Goal: Task Accomplishment & Management: Manage account settings

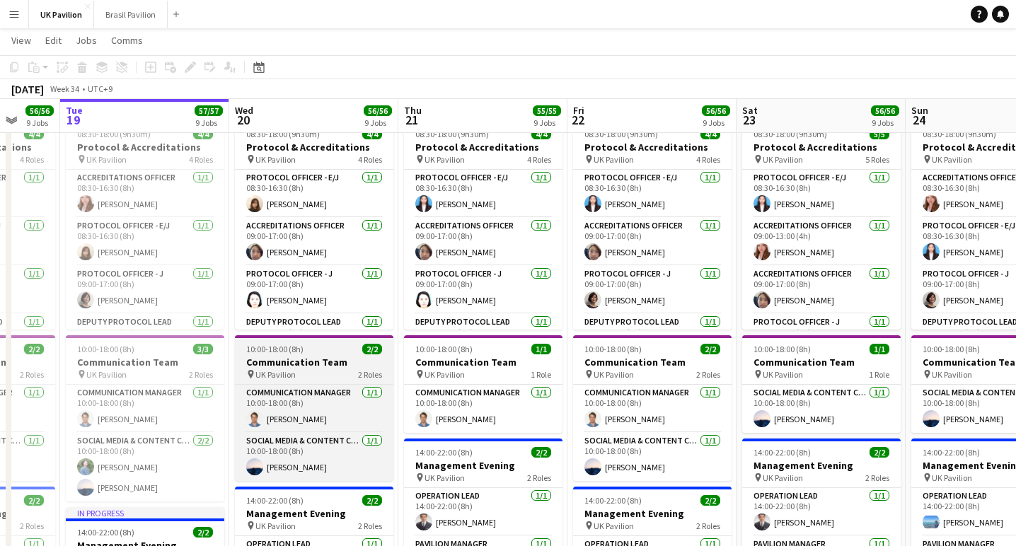
scroll to position [328, 0]
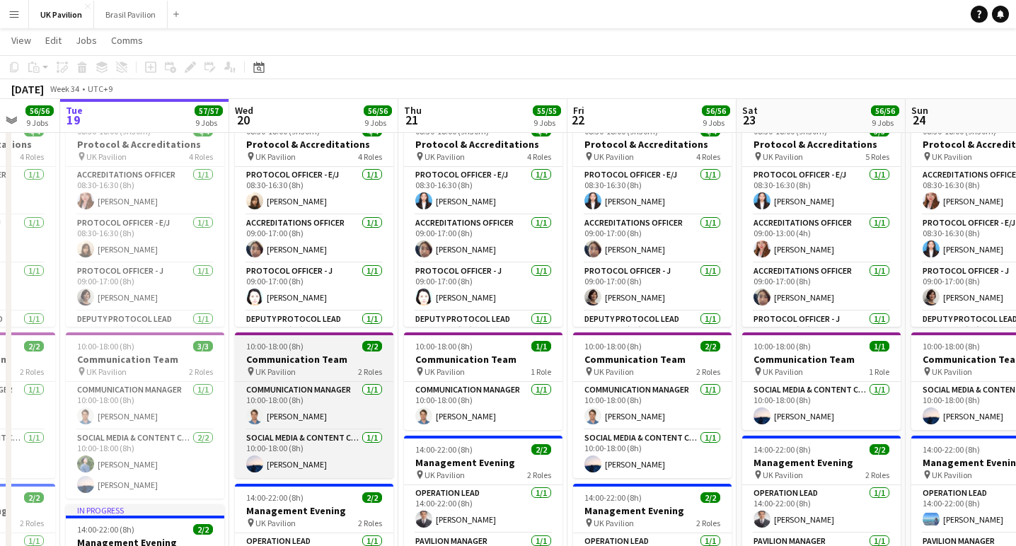
click at [299, 366] on h3 "Communication Team" at bounding box center [314, 359] width 159 height 13
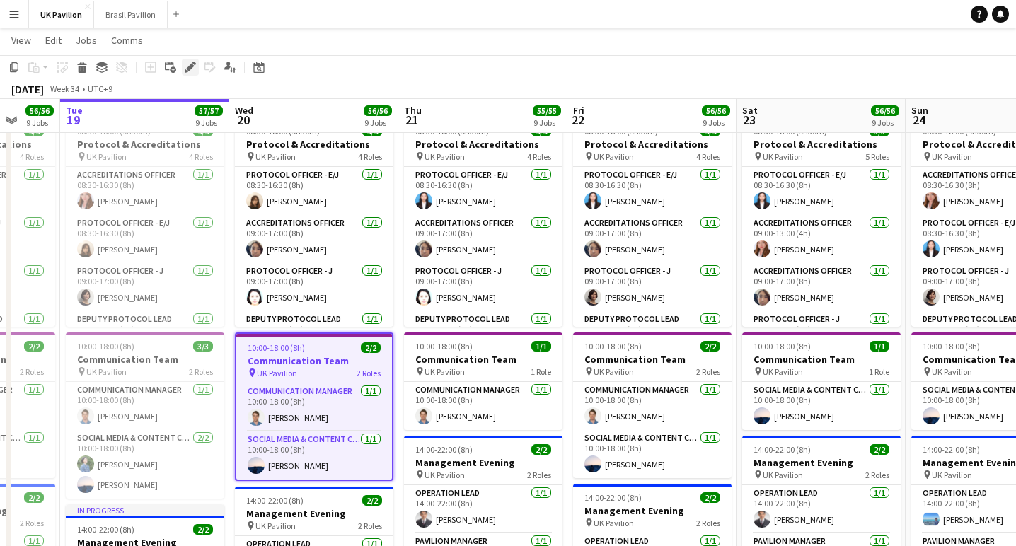
click at [187, 66] on icon "Edit" at bounding box center [190, 67] width 11 height 11
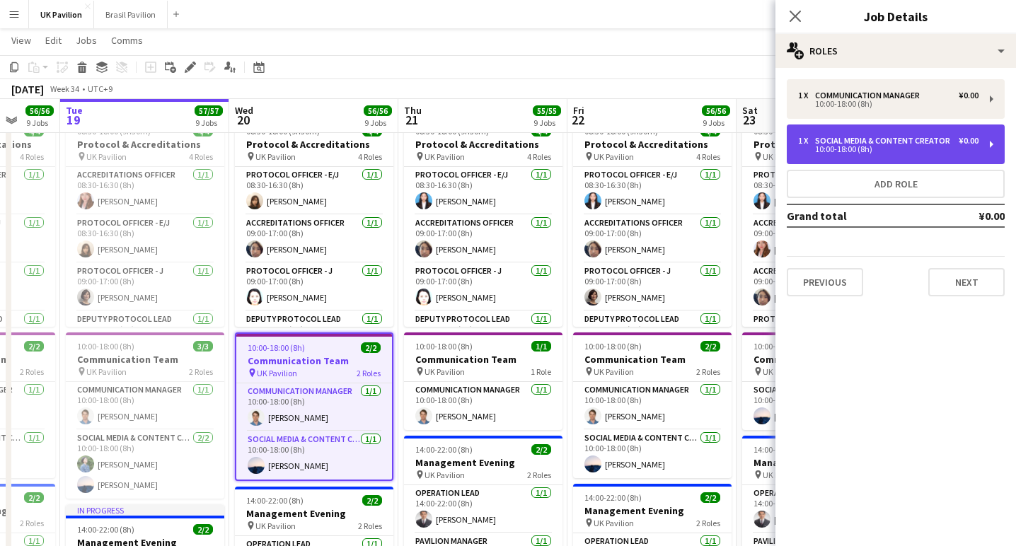
click at [851, 146] on div "Social Media & Content Creator" at bounding box center [885, 141] width 141 height 10
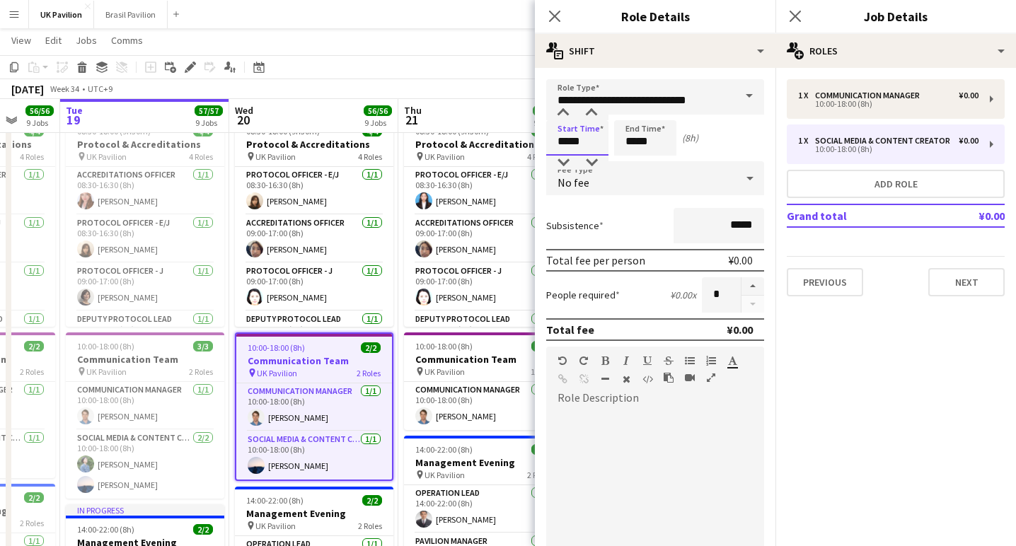
click at [580, 146] on input "*****" at bounding box center [577, 137] width 62 height 35
click at [591, 112] on div at bounding box center [592, 113] width 28 height 14
type input "*****"
click at [565, 166] on div at bounding box center [563, 163] width 28 height 14
click at [640, 147] on input "*****" at bounding box center [645, 137] width 62 height 35
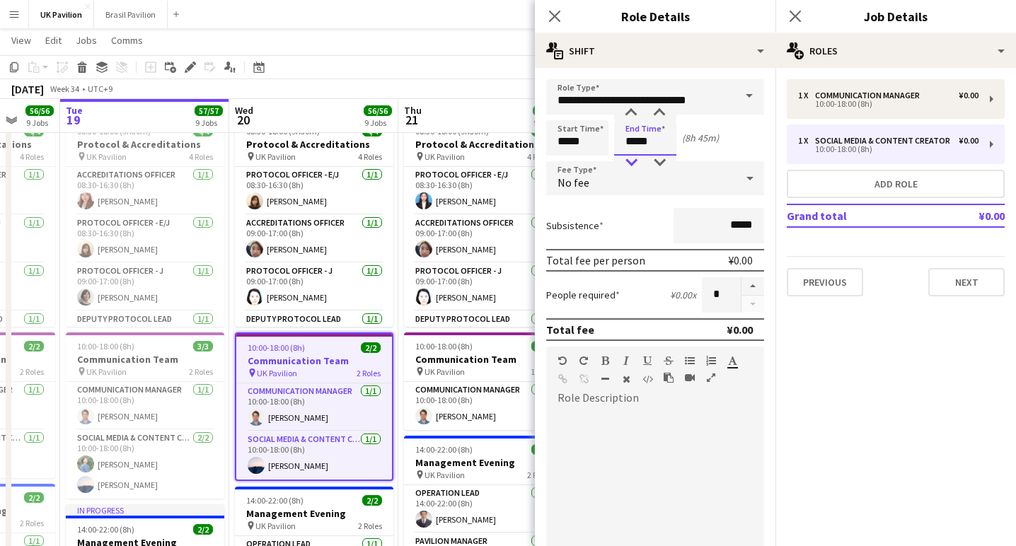
click at [631, 164] on div at bounding box center [631, 163] width 28 height 14
type input "*****"
click at [659, 115] on div at bounding box center [659, 113] width 28 height 14
click at [549, 14] on icon "Close pop-in" at bounding box center [554, 15] width 13 height 13
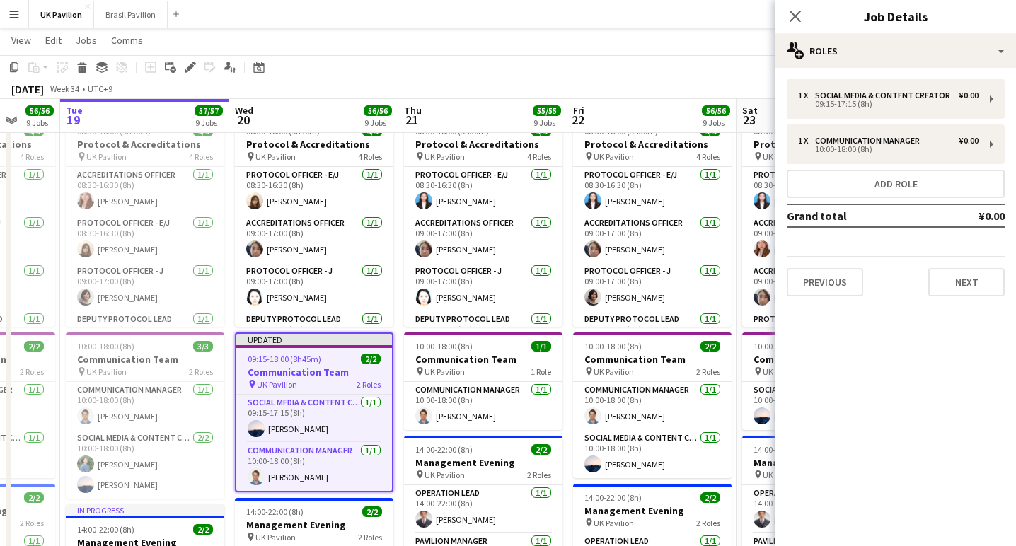
click at [288, 365] on span "09:15-18:00 (8h45m)" at bounding box center [285, 359] width 74 height 11
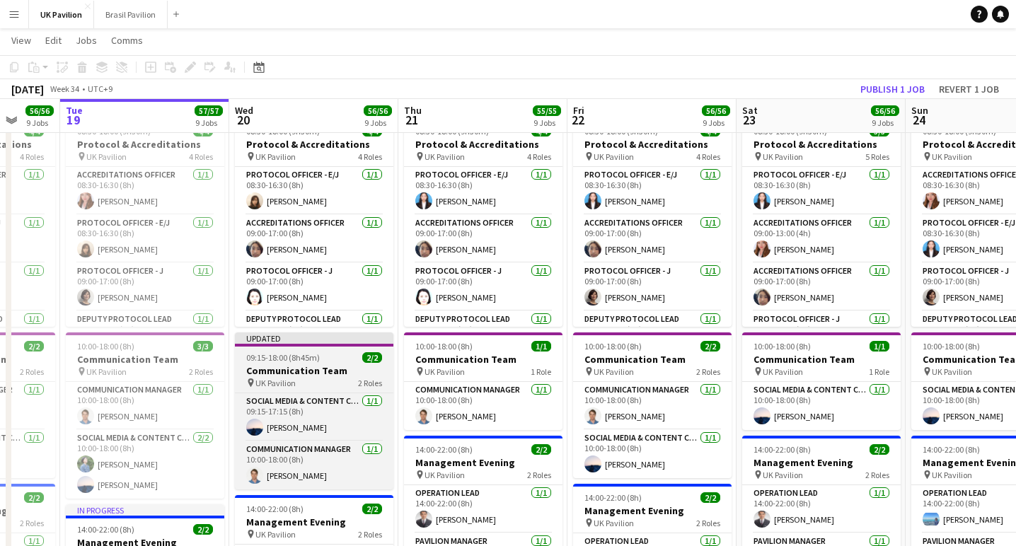
click at [309, 377] on h3 "Communication Team" at bounding box center [314, 371] width 159 height 13
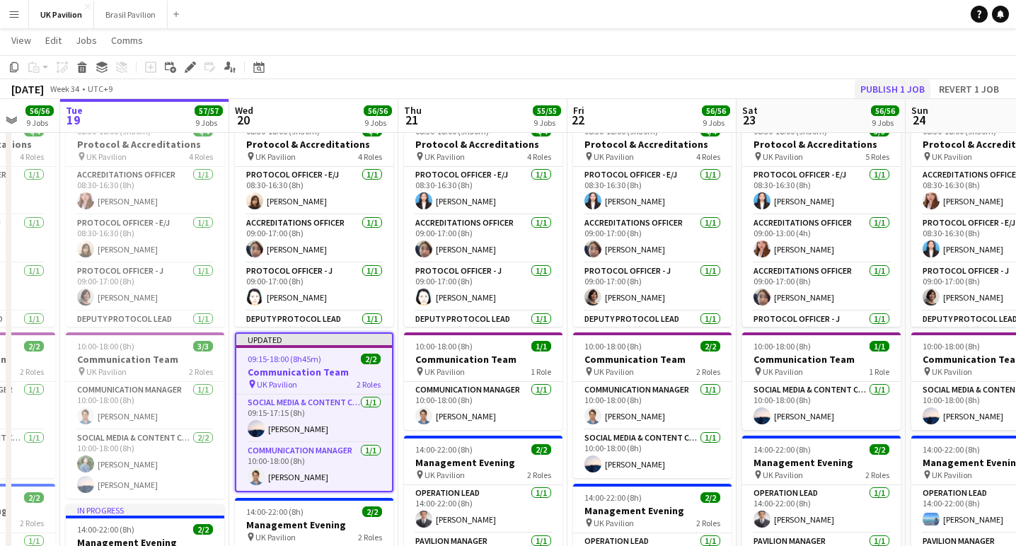
click at [855, 85] on button "Publish 1 job" at bounding box center [893, 89] width 76 height 18
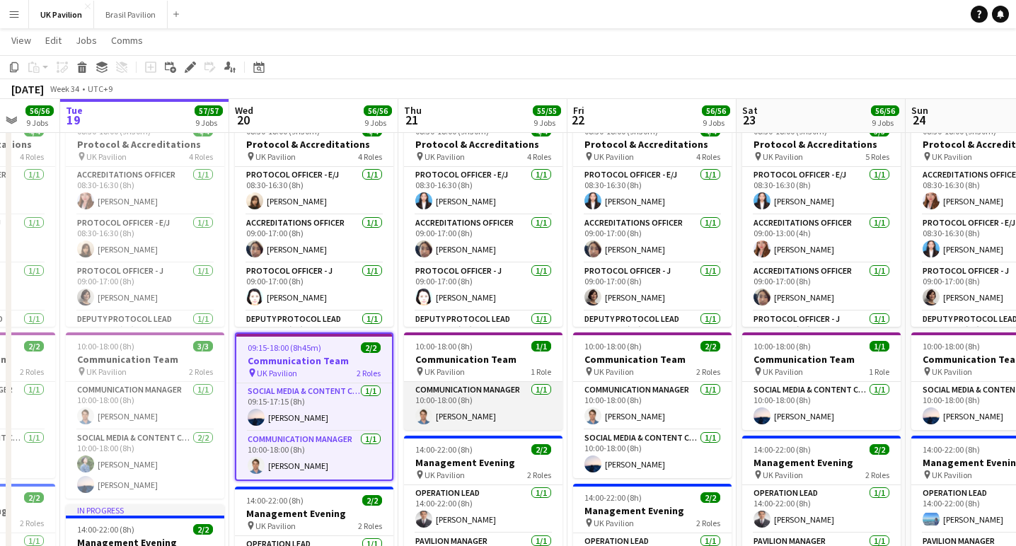
click at [484, 430] on app-card-role "Communication Manager [DATE] 10:00-18:00 (8h) [PERSON_NAME]" at bounding box center [483, 406] width 159 height 48
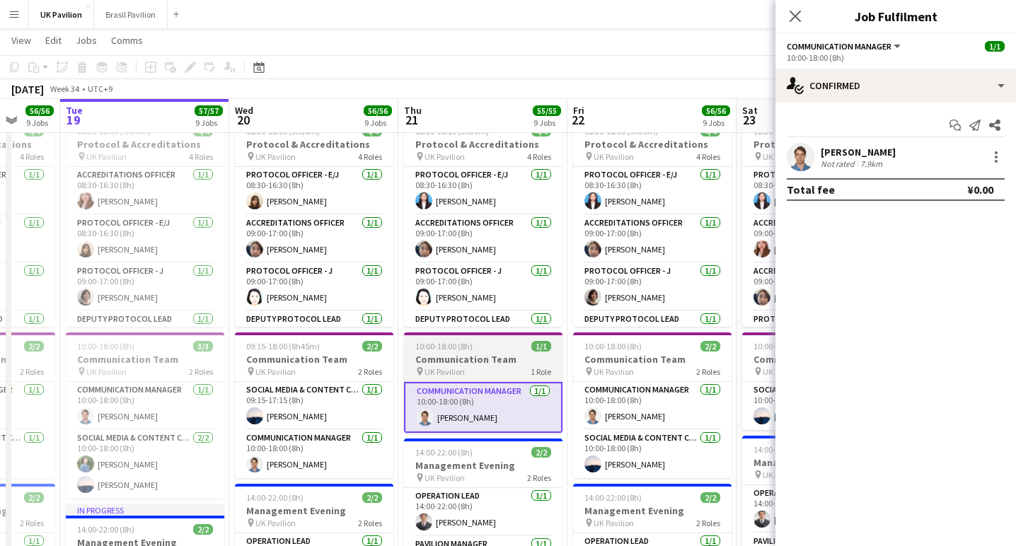
click at [484, 366] on h3 "Communication Team" at bounding box center [483, 359] width 159 height 13
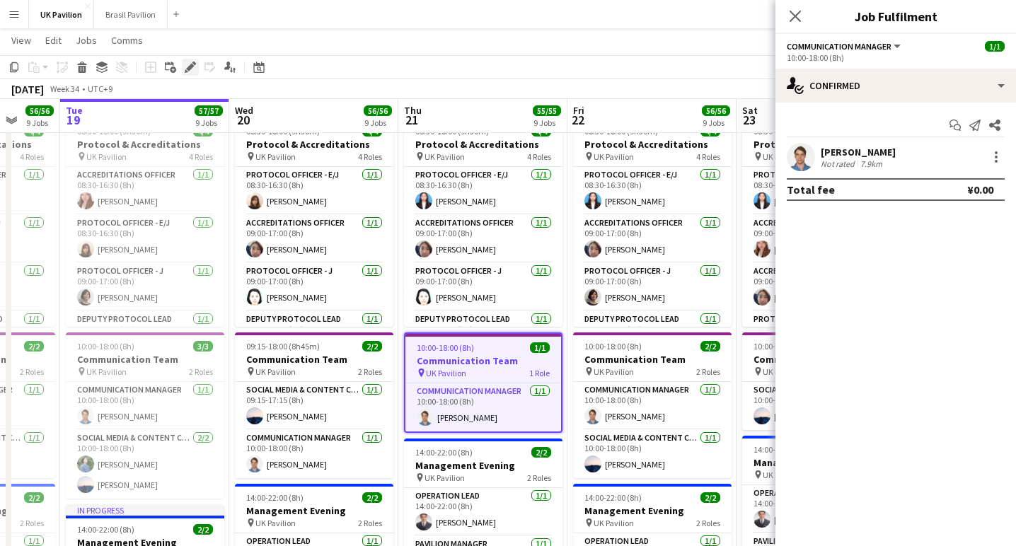
click at [188, 65] on icon "Edit" at bounding box center [190, 67] width 11 height 11
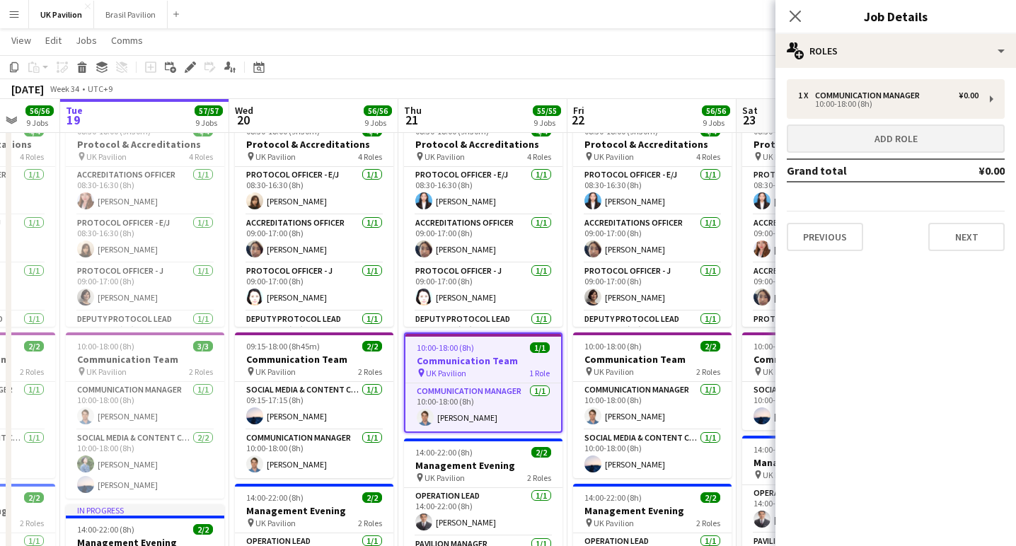
click at [902, 144] on button "Add role" at bounding box center [896, 139] width 218 height 28
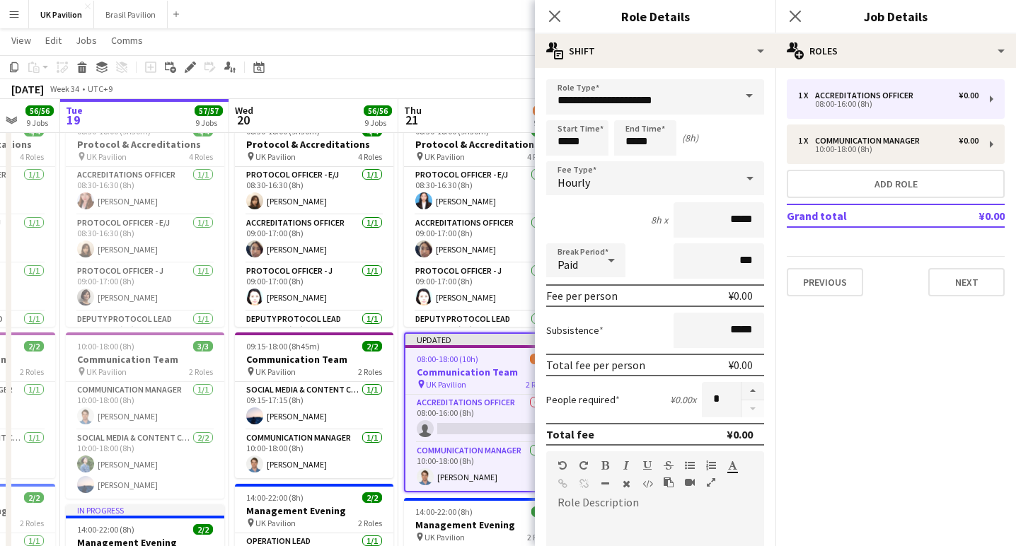
click at [749, 96] on span at bounding box center [750, 96] width 30 height 34
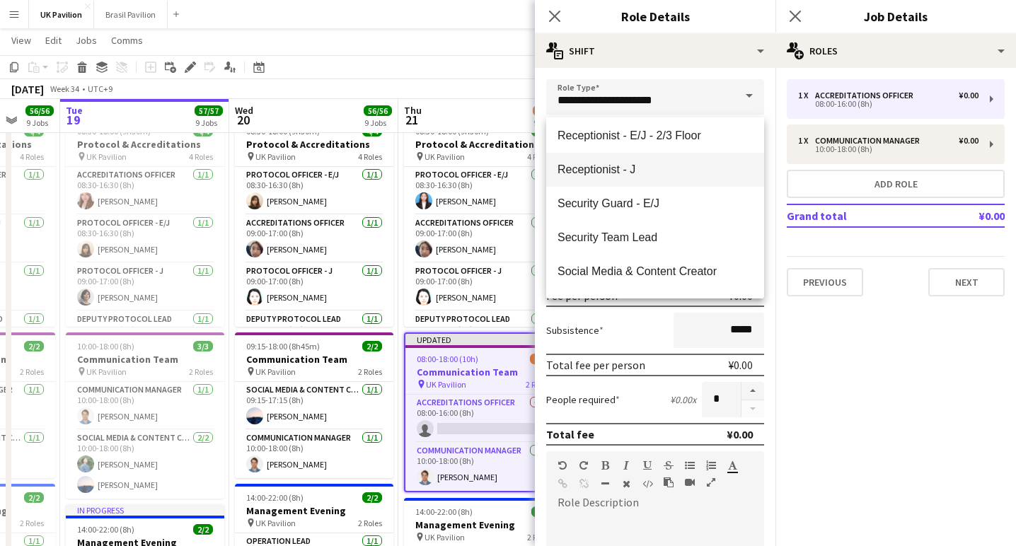
scroll to position [1348, 0]
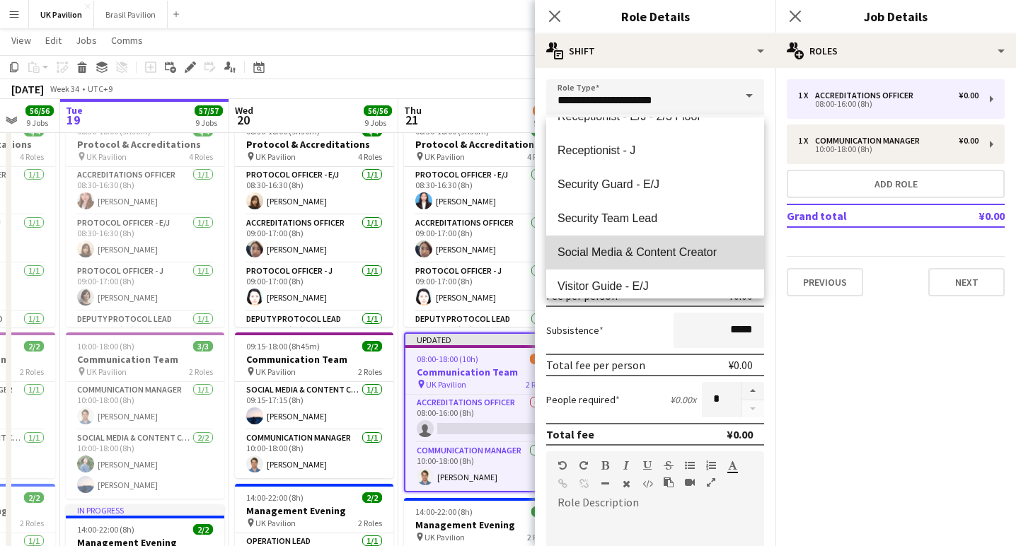
click at [635, 253] on span "Social Media & Content Creator" at bounding box center [655, 252] width 195 height 13
type input "**********"
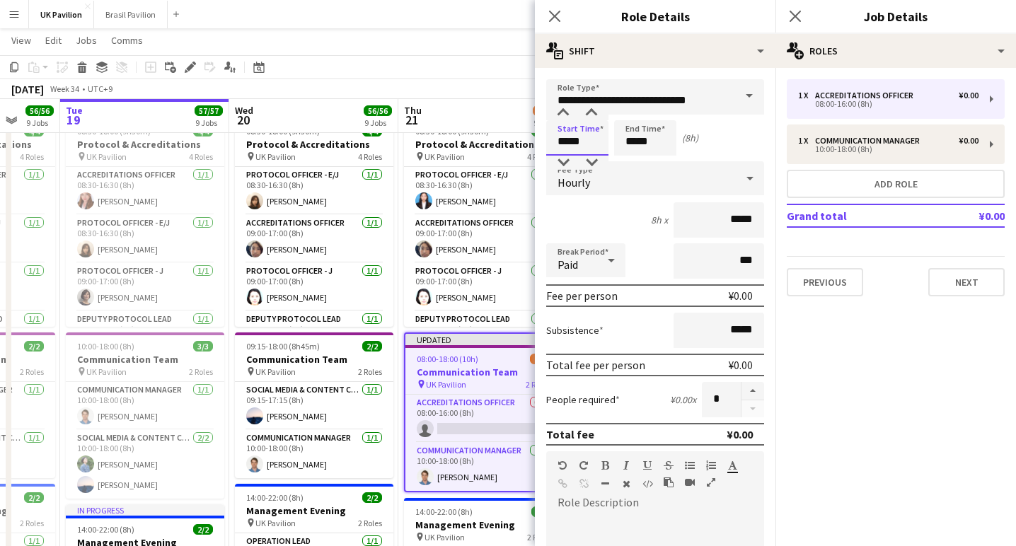
click at [571, 147] on input "*****" at bounding box center [577, 137] width 62 height 35
click at [561, 115] on div at bounding box center [563, 113] width 28 height 14
type input "*****"
click at [561, 115] on div at bounding box center [563, 113] width 28 height 14
click at [634, 143] on input "*****" at bounding box center [645, 137] width 62 height 35
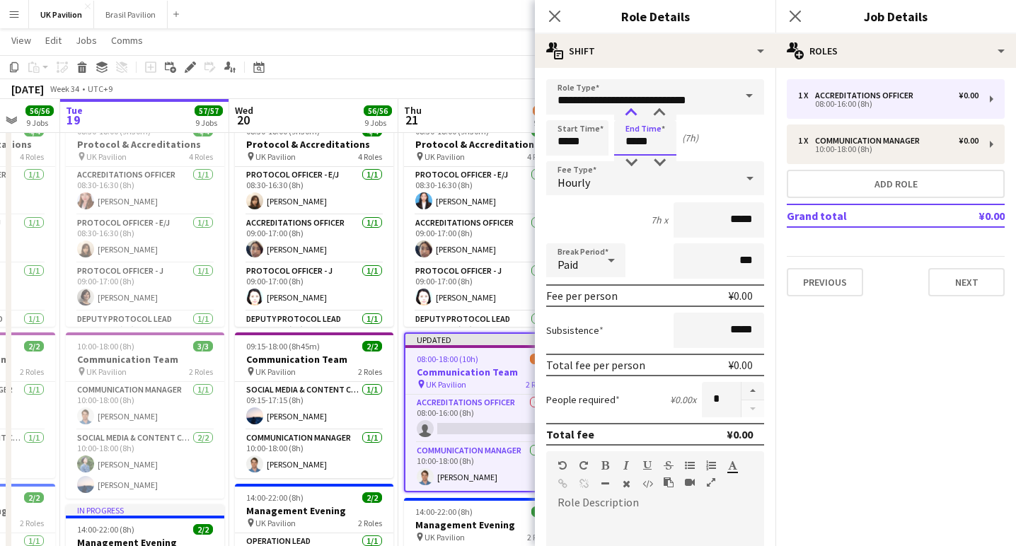
click at [633, 112] on div at bounding box center [631, 113] width 28 height 14
type input "*****"
click at [633, 112] on div at bounding box center [631, 113] width 28 height 14
click at [724, 179] on div "Hourly" at bounding box center [641, 178] width 190 height 34
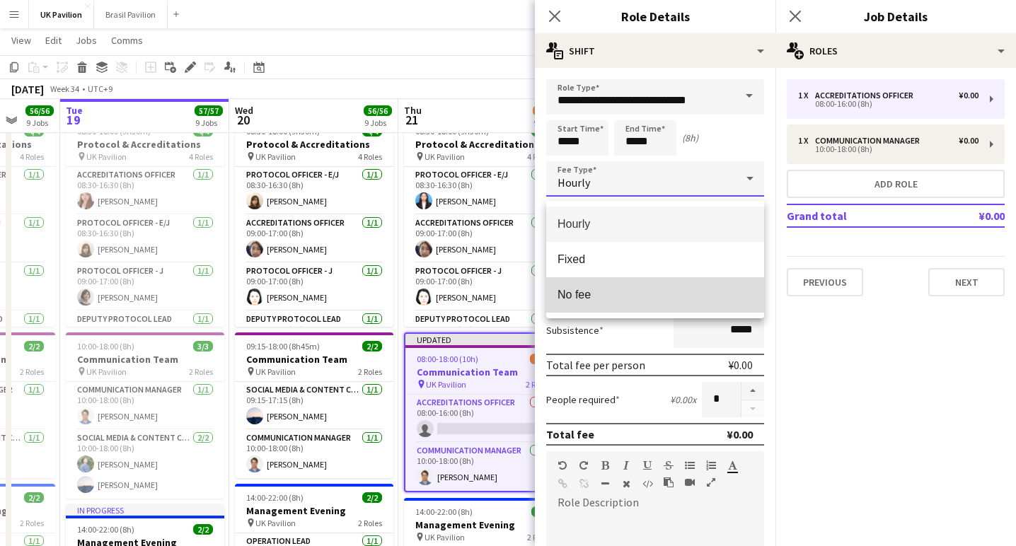
click at [580, 290] on span "No fee" at bounding box center [655, 294] width 195 height 13
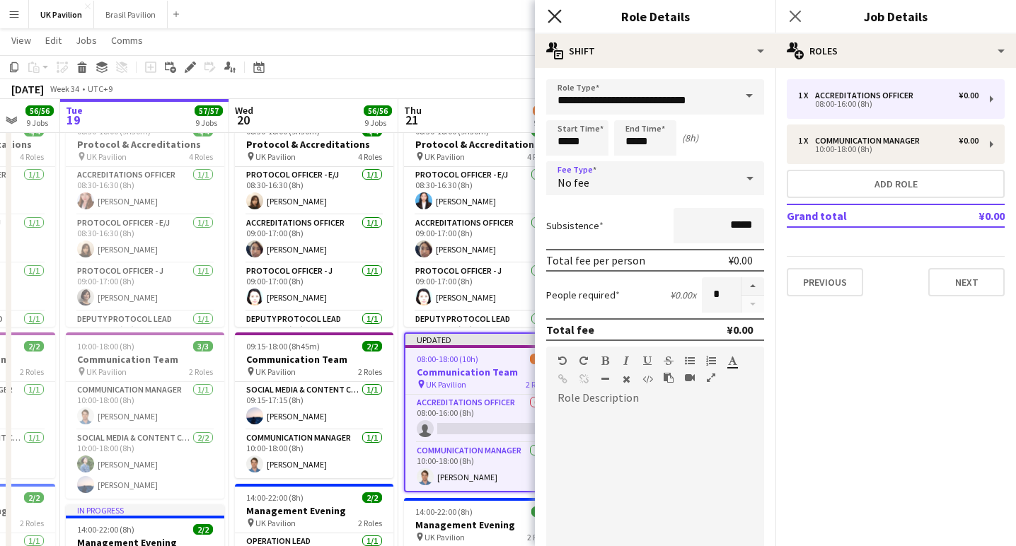
click at [552, 13] on icon at bounding box center [554, 15] width 13 height 13
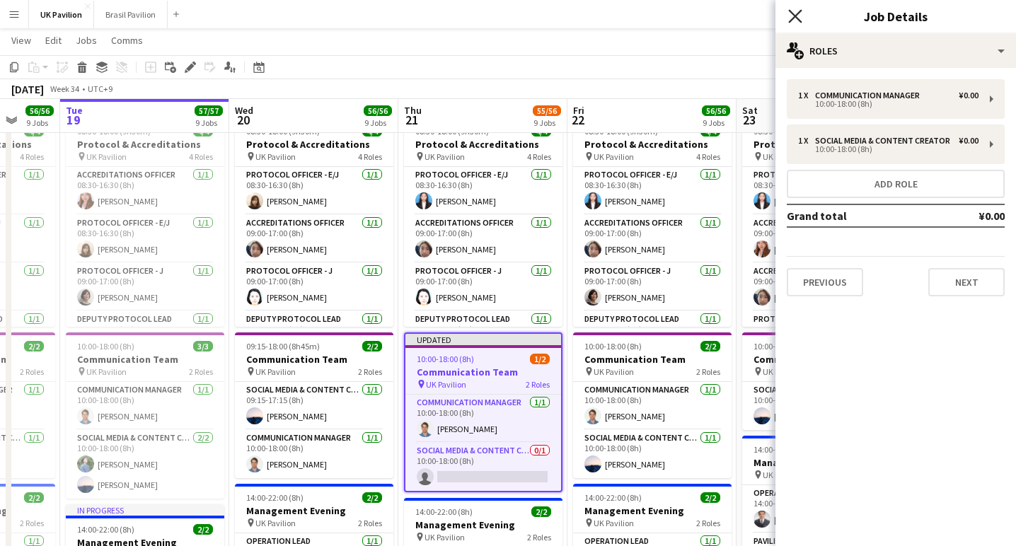
click at [796, 12] on icon "Close pop-in" at bounding box center [794, 15] width 13 height 13
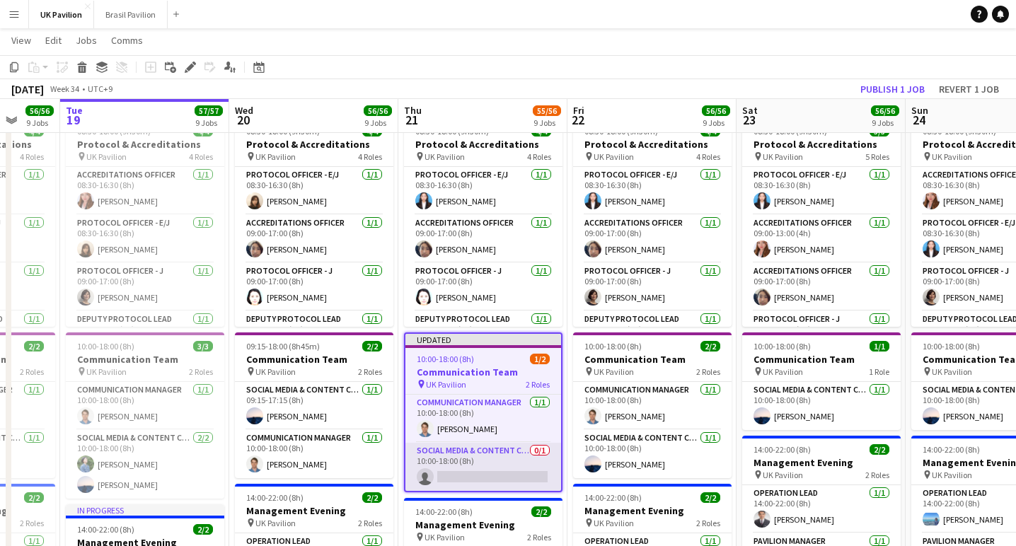
click at [461, 491] on app-card-role "Social Media & Content Creator 0/1 10:00-18:00 (8h) single-neutral-actions" at bounding box center [484, 467] width 156 height 48
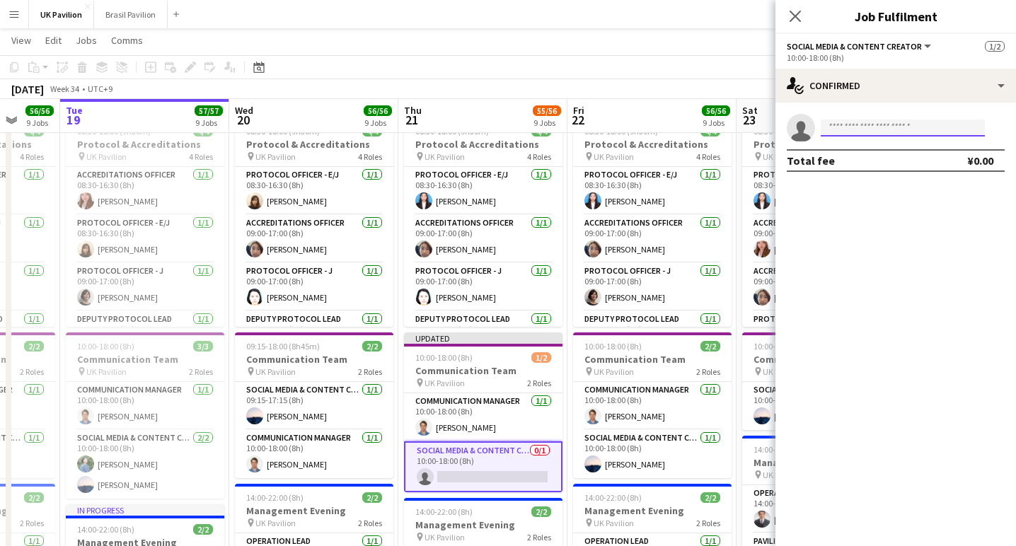
click at [833, 130] on input at bounding box center [903, 128] width 164 height 17
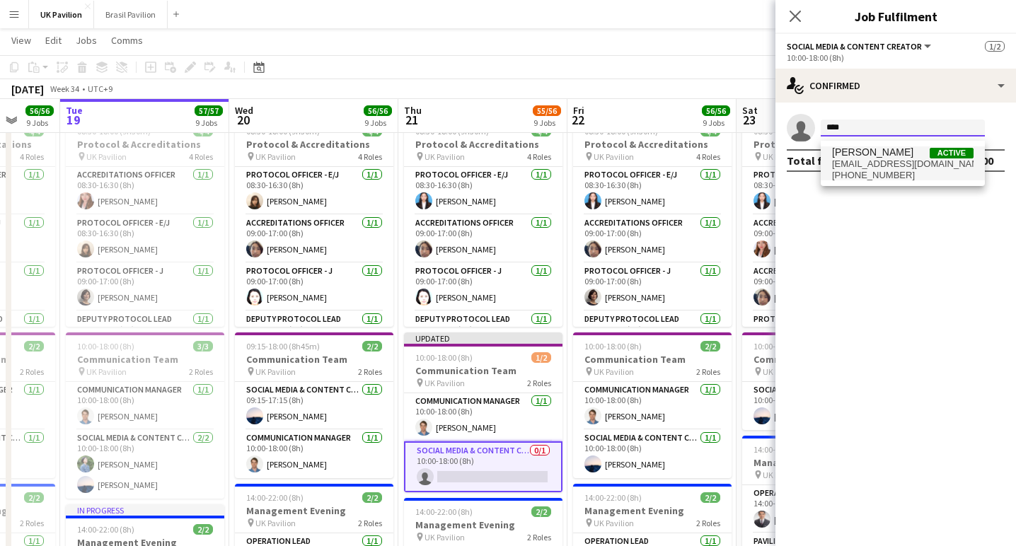
type input "****"
click at [890, 170] on span "[EMAIL_ADDRESS][DOMAIN_NAME]" at bounding box center [903, 164] width 142 height 11
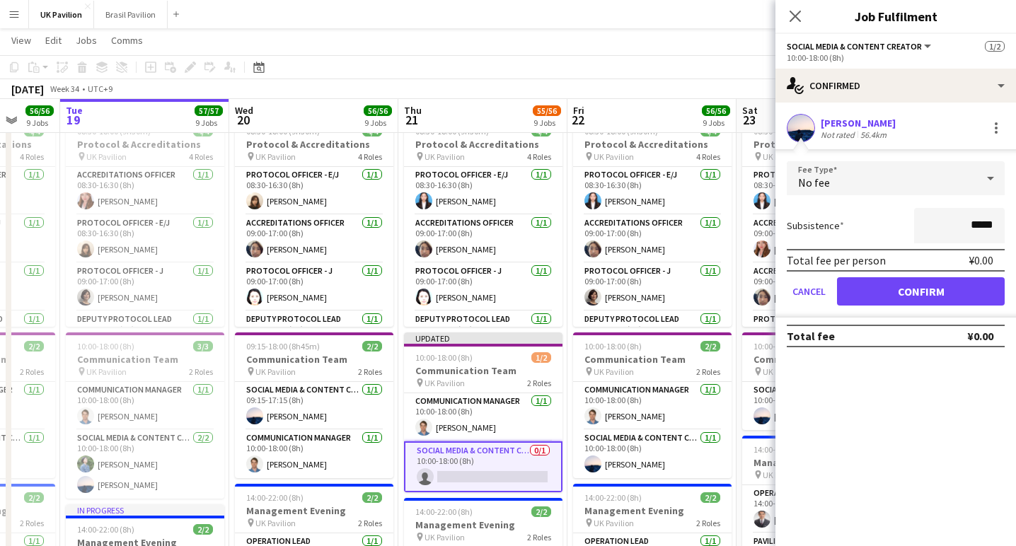
click at [893, 294] on button "Confirm" at bounding box center [921, 291] width 168 height 28
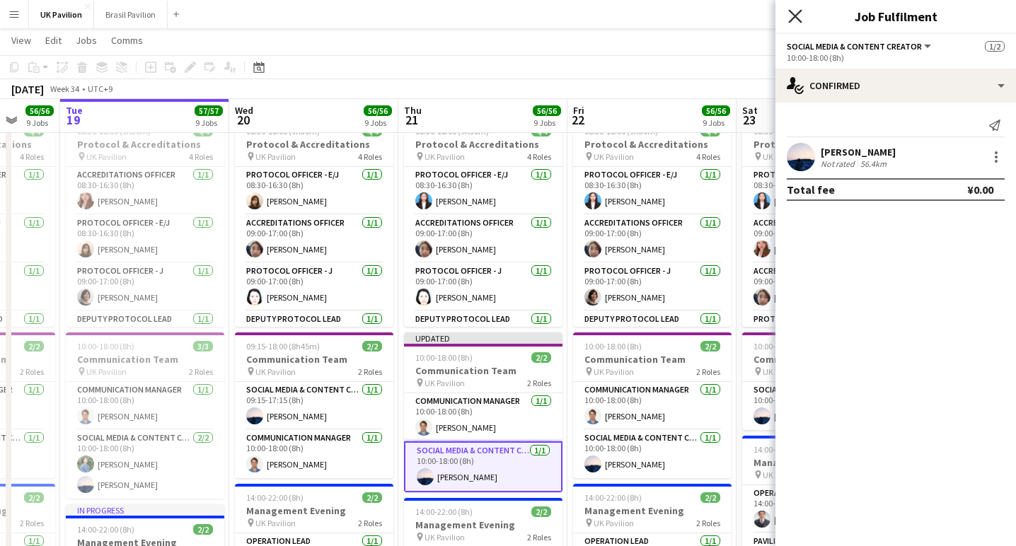
click at [795, 14] on icon "Close pop-in" at bounding box center [794, 15] width 13 height 13
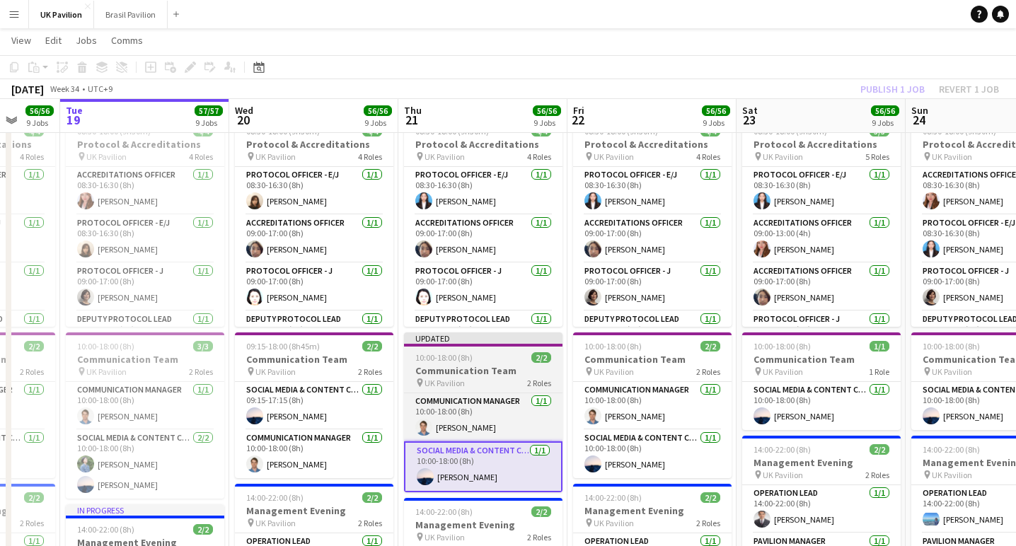
click at [473, 363] on span "10:00-18:00 (8h)" at bounding box center [443, 357] width 57 height 11
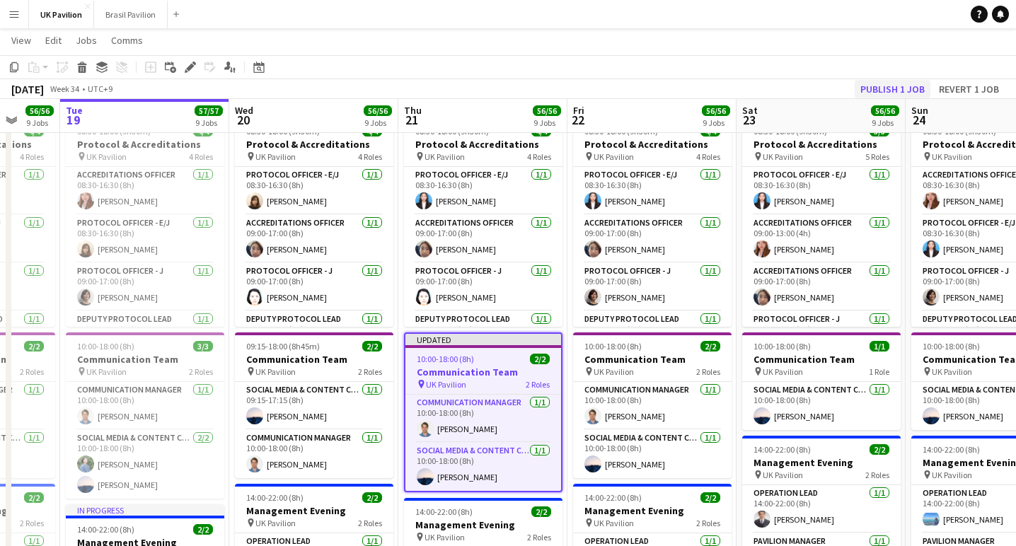
click at [861, 86] on button "Publish 1 job" at bounding box center [893, 89] width 76 height 18
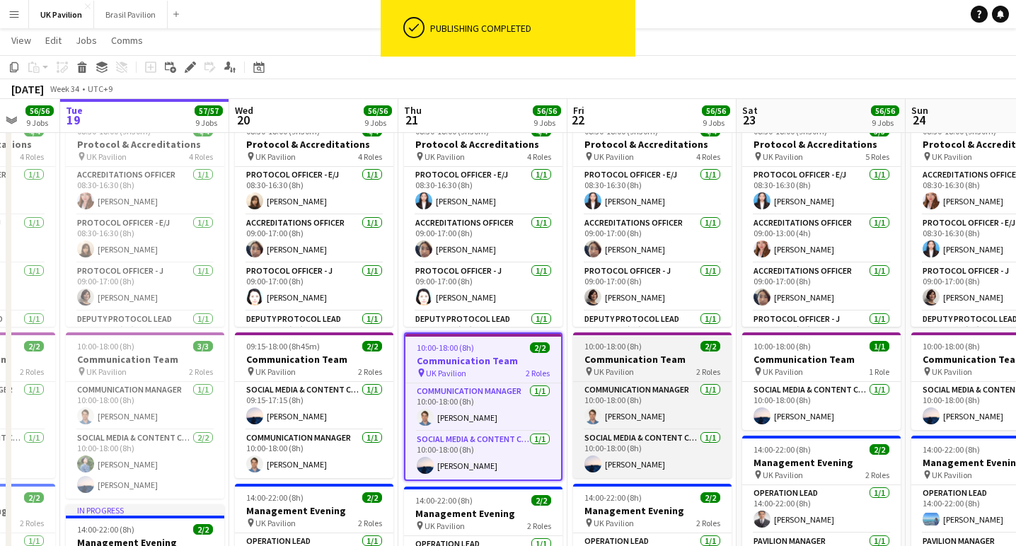
click at [640, 366] on h3 "Communication Team" at bounding box center [652, 359] width 159 height 13
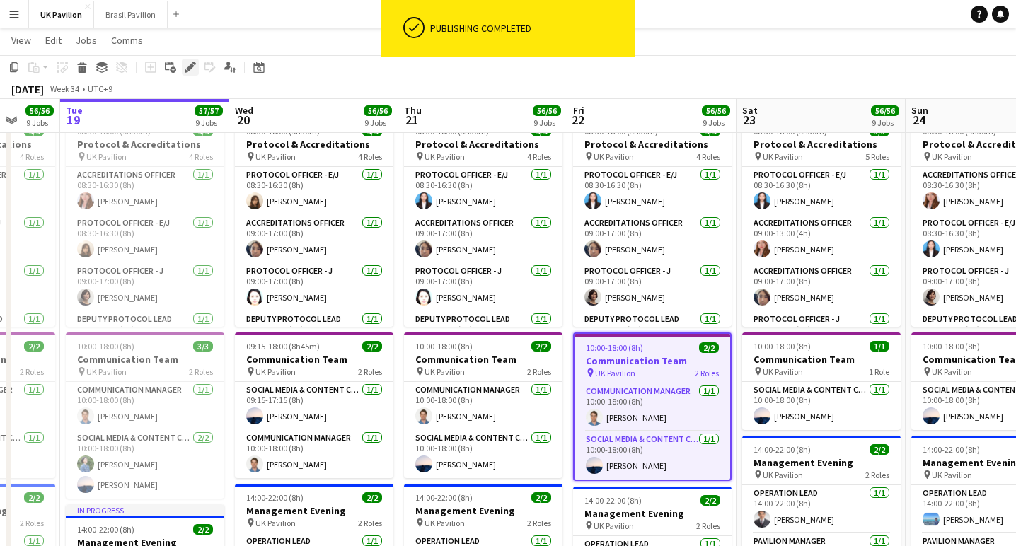
click at [193, 67] on icon at bounding box center [190, 68] width 8 height 8
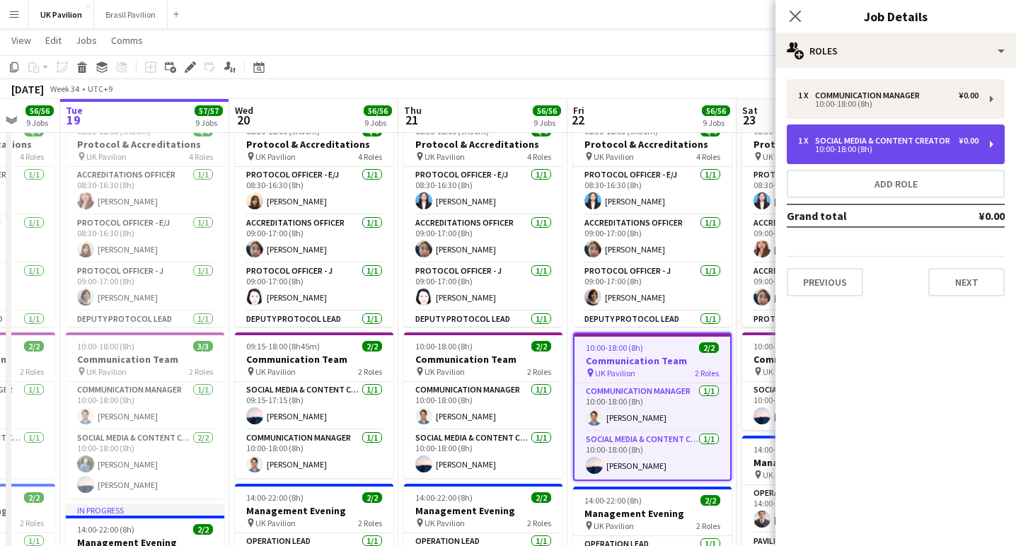
click at [959, 146] on div "¥0.00" at bounding box center [969, 141] width 20 height 10
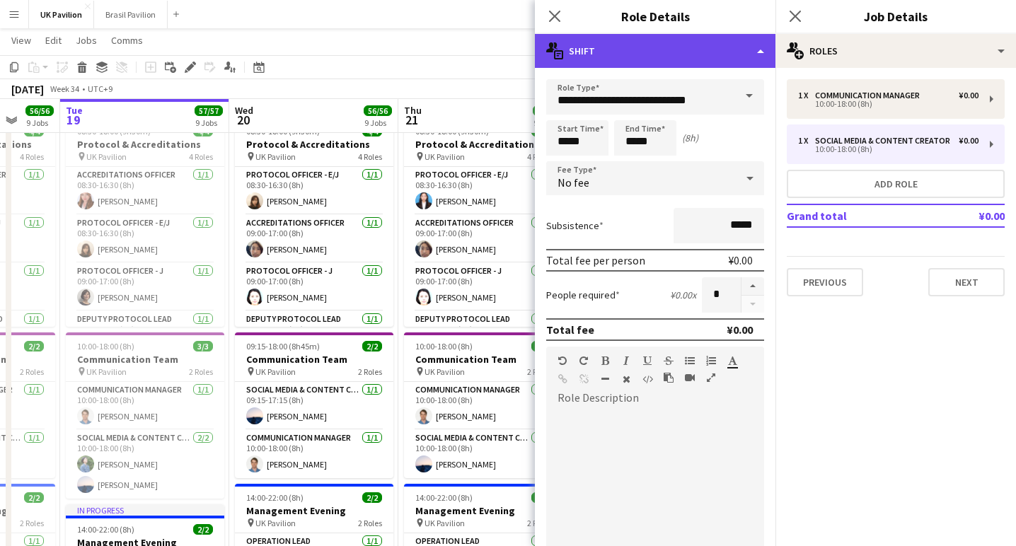
click at [758, 49] on div "multiple-actions-text Shift" at bounding box center [655, 51] width 241 height 34
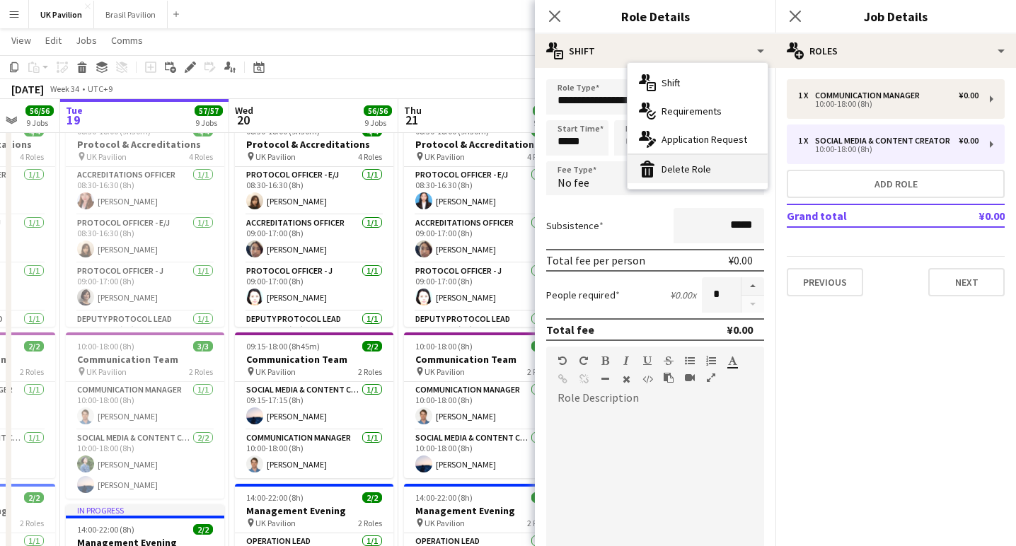
click at [692, 163] on div "bin-2 Delete Role" at bounding box center [698, 169] width 140 height 28
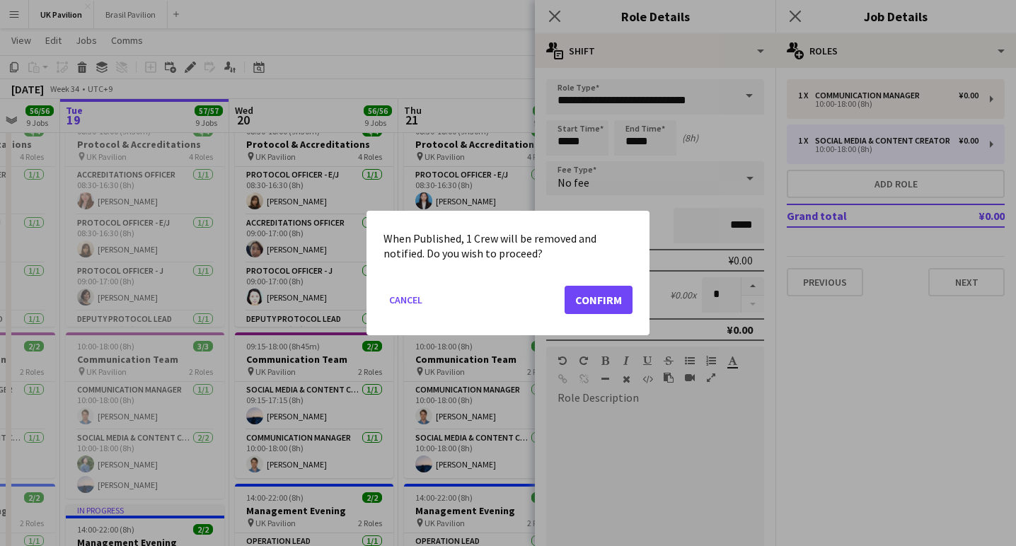
scroll to position [0, 0]
click at [586, 302] on button "Confirm" at bounding box center [599, 300] width 68 height 28
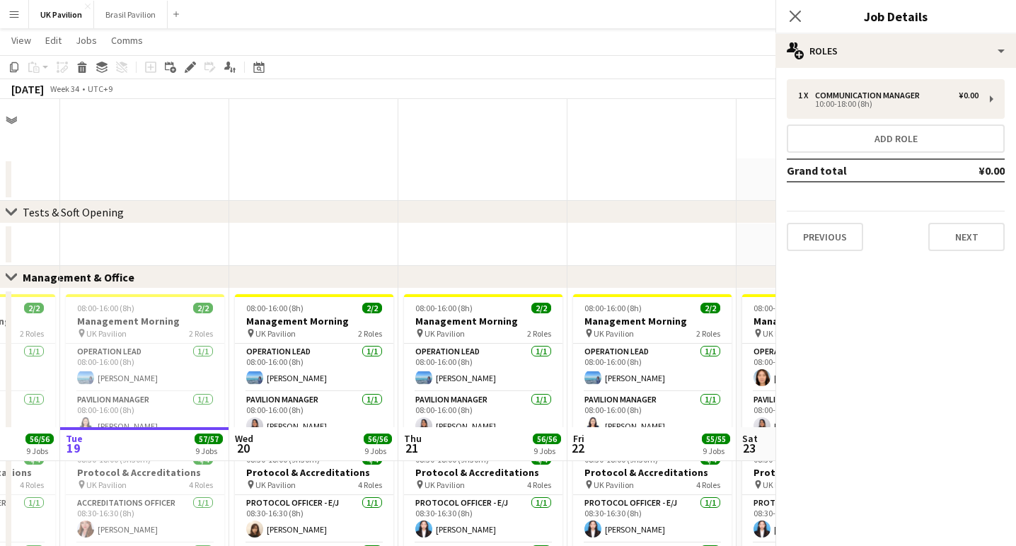
scroll to position [328, 0]
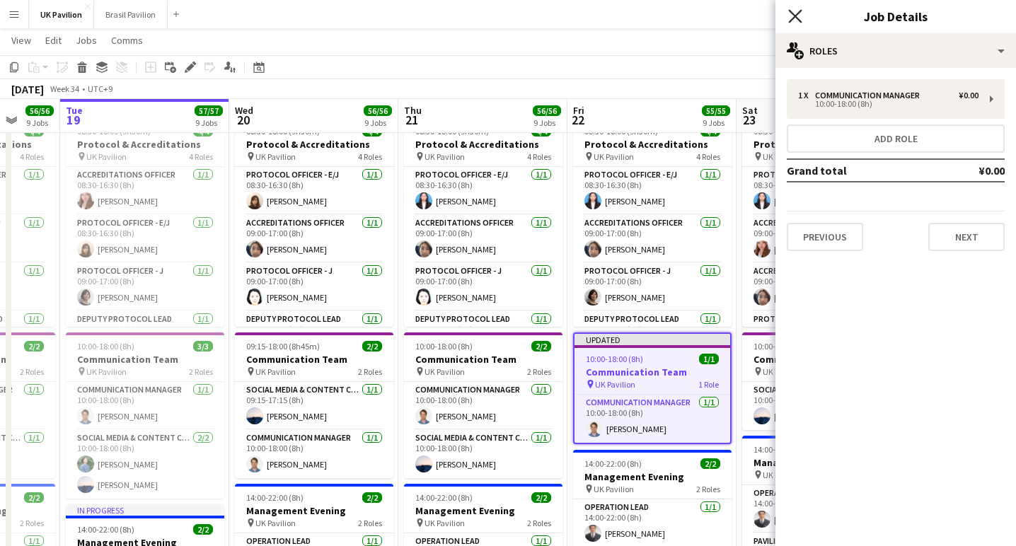
click at [791, 16] on icon "Close pop-in" at bounding box center [794, 15] width 13 height 13
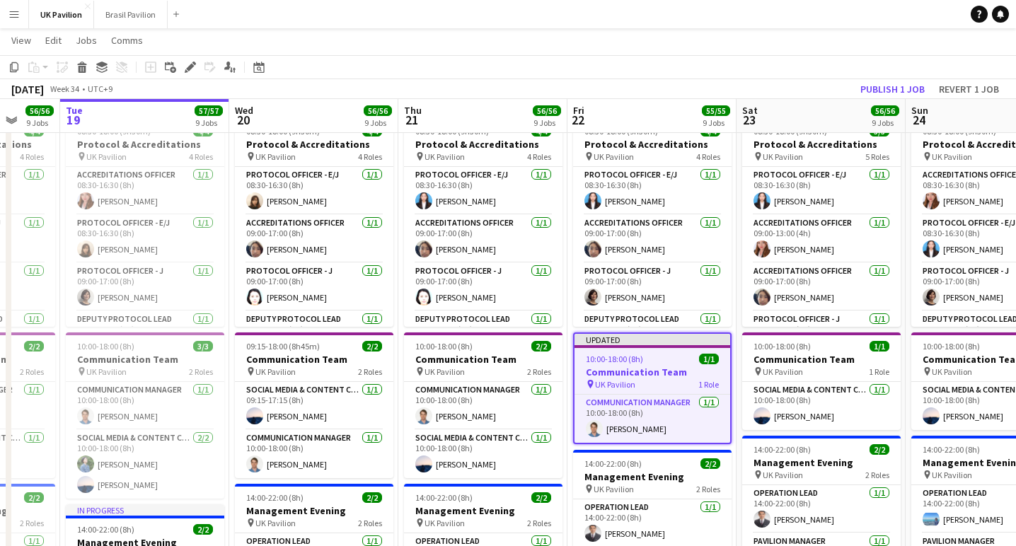
click at [632, 379] on h3 "Communication Team" at bounding box center [653, 372] width 156 height 13
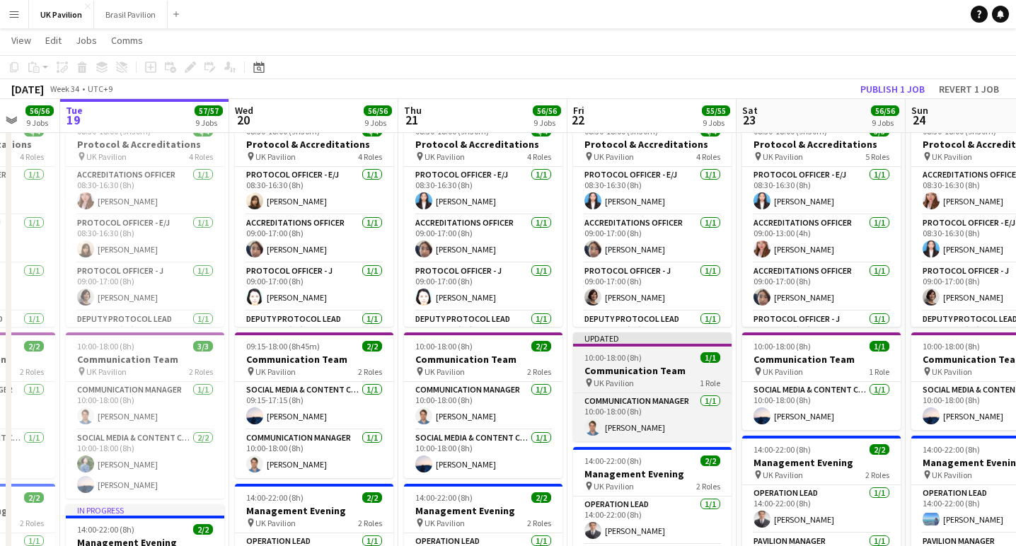
click at [632, 377] on h3 "Communication Team" at bounding box center [652, 371] width 159 height 13
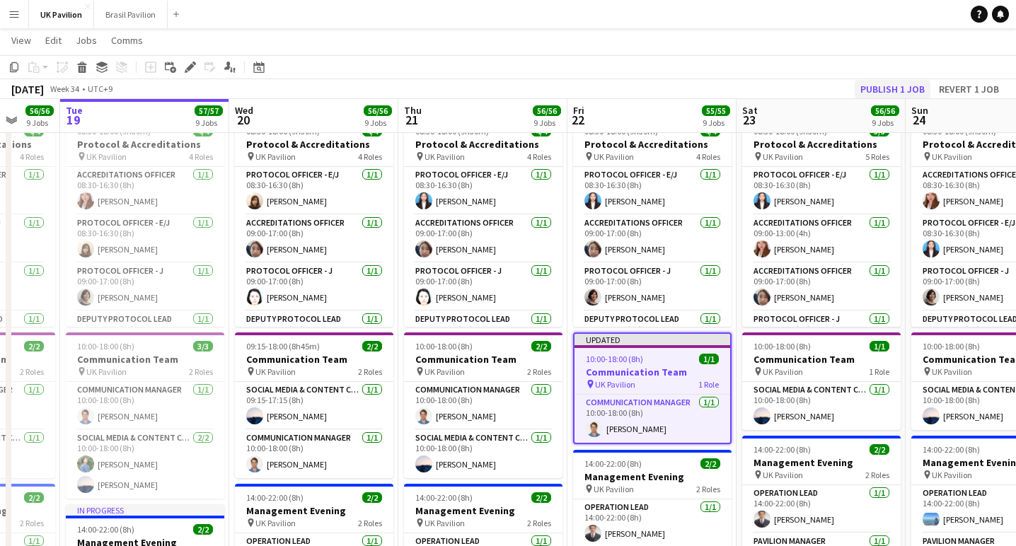
click at [866, 86] on button "Publish 1 job" at bounding box center [893, 89] width 76 height 18
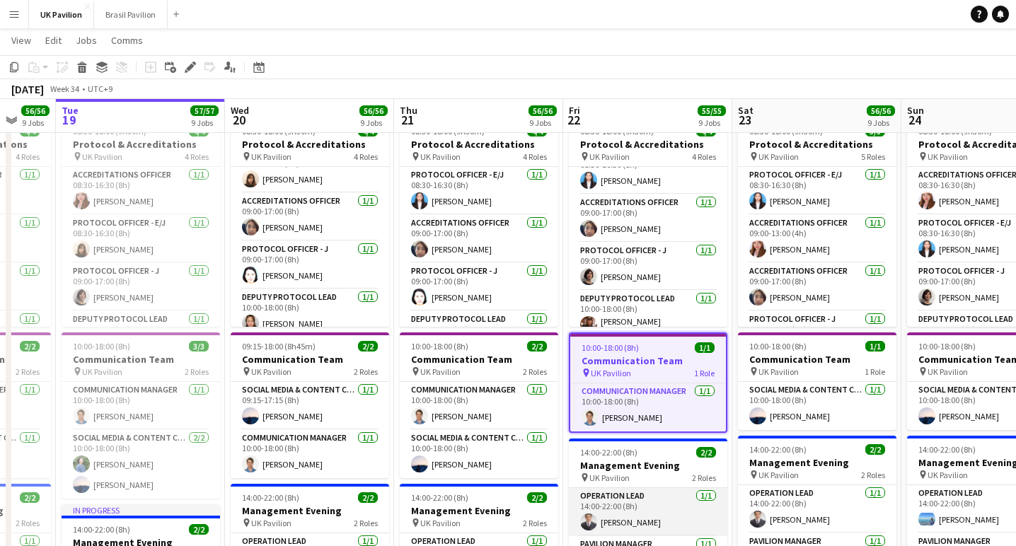
scroll to position [26, 0]
